Goal: Find specific page/section: Find specific page/section

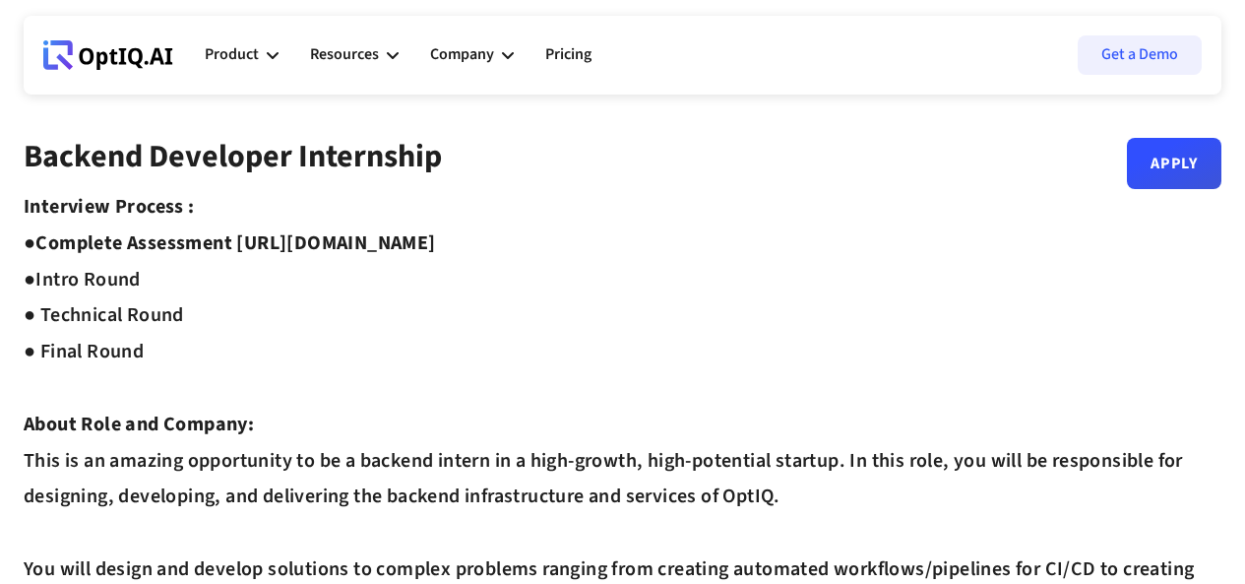
scroll to position [39, 0]
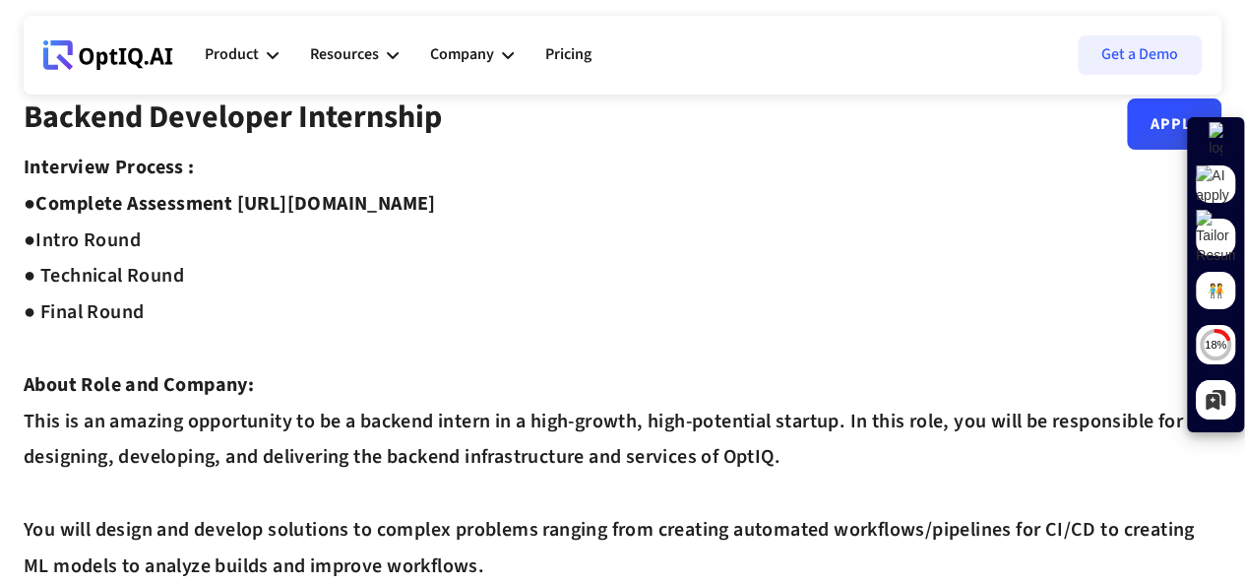
scroll to position [39, 0]
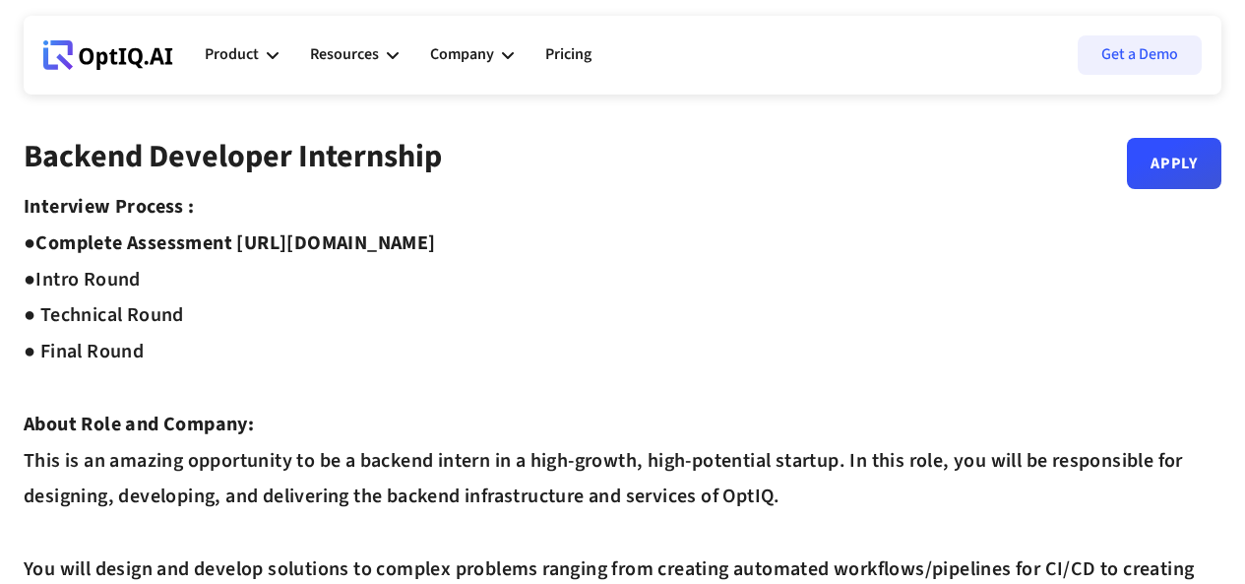
scroll to position [39, 0]
